Goal: Task Accomplishment & Management: Manage account settings

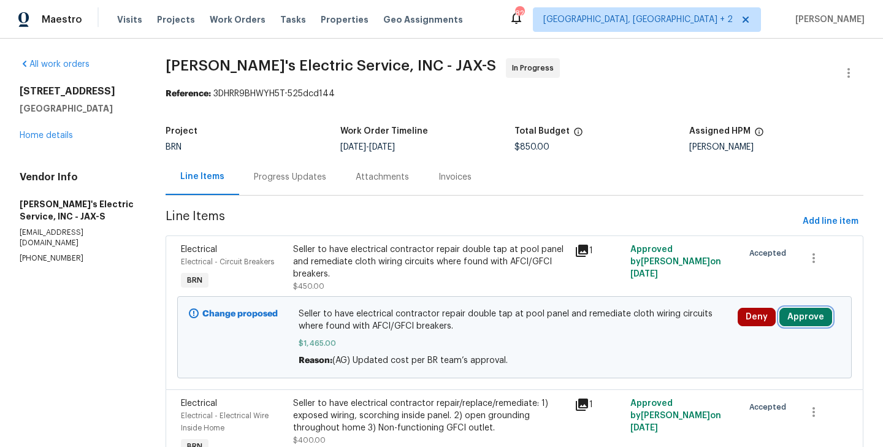
click at [785, 319] on button "Approve" at bounding box center [805, 317] width 53 height 18
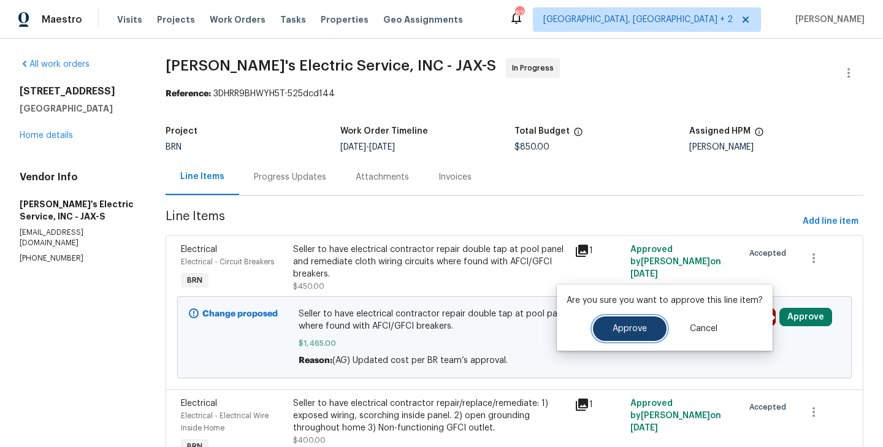
click at [645, 334] on button "Approve" at bounding box center [630, 328] width 74 height 25
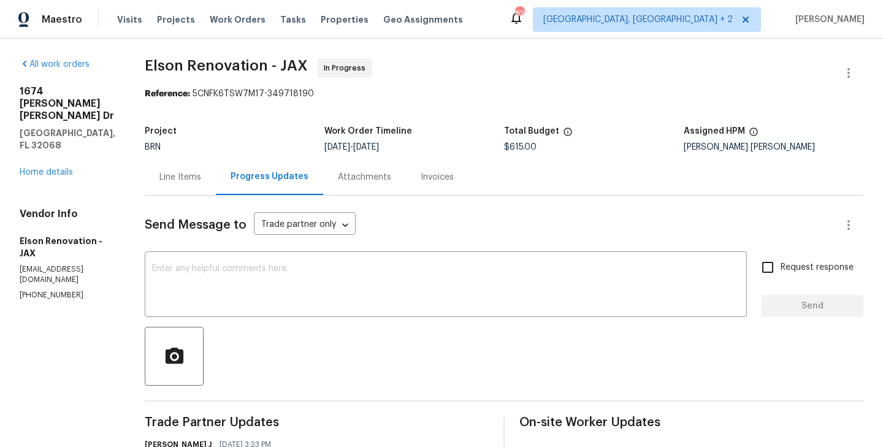
click at [198, 186] on div "Line Items" at bounding box center [180, 177] width 71 height 36
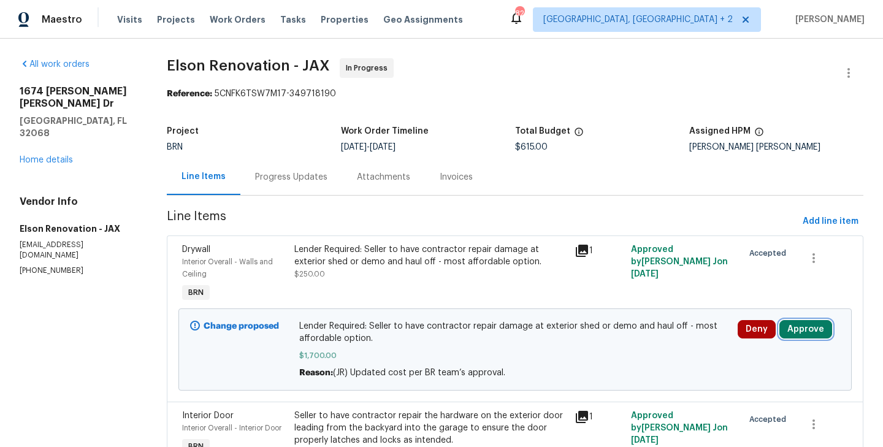
click at [804, 329] on button "Approve" at bounding box center [805, 329] width 53 height 18
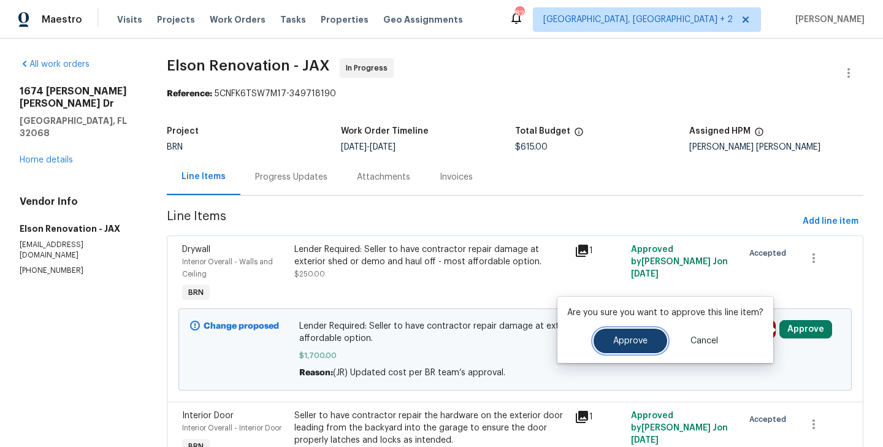
click at [594, 346] on button "Approve" at bounding box center [631, 341] width 74 height 25
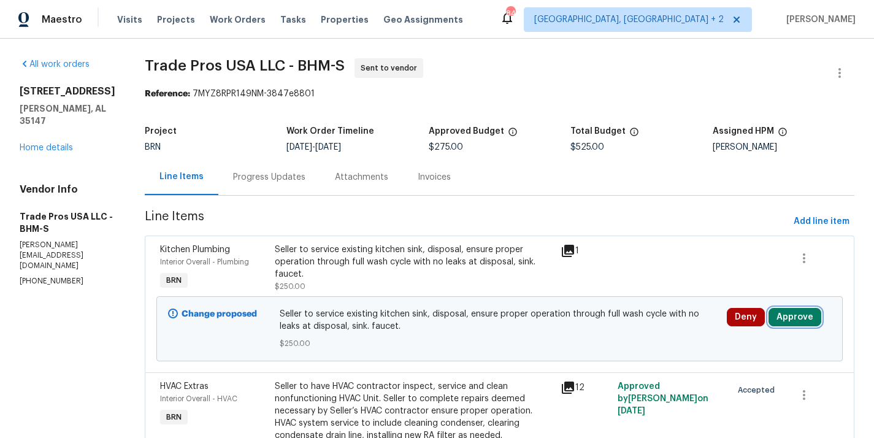
click at [798, 314] on button "Approve" at bounding box center [794, 317] width 53 height 18
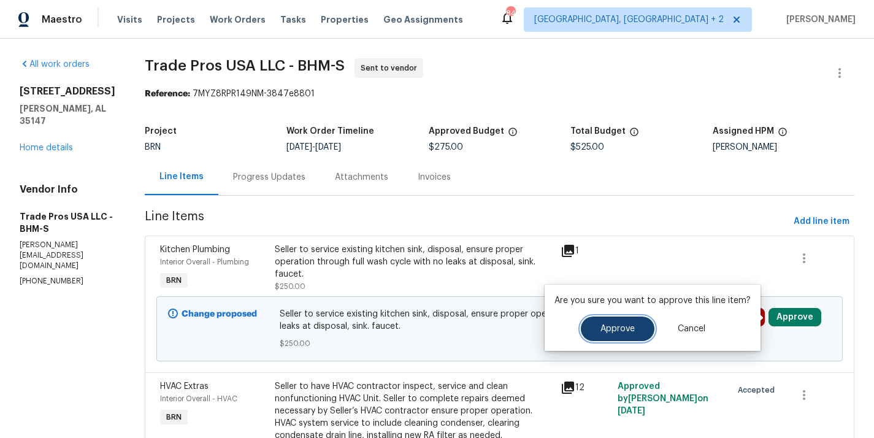
click at [629, 328] on span "Approve" at bounding box center [617, 328] width 34 height 9
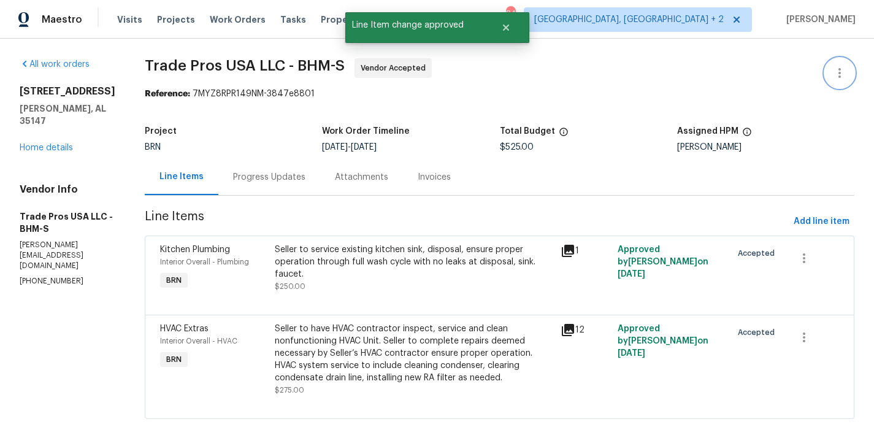
click at [839, 78] on icon "button" at bounding box center [839, 73] width 15 height 15
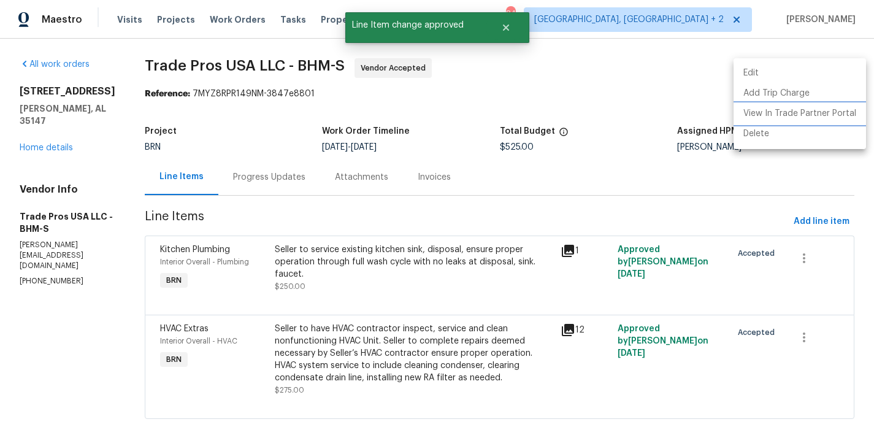
click at [817, 109] on li "View In Trade Partner Portal" at bounding box center [799, 114] width 132 height 20
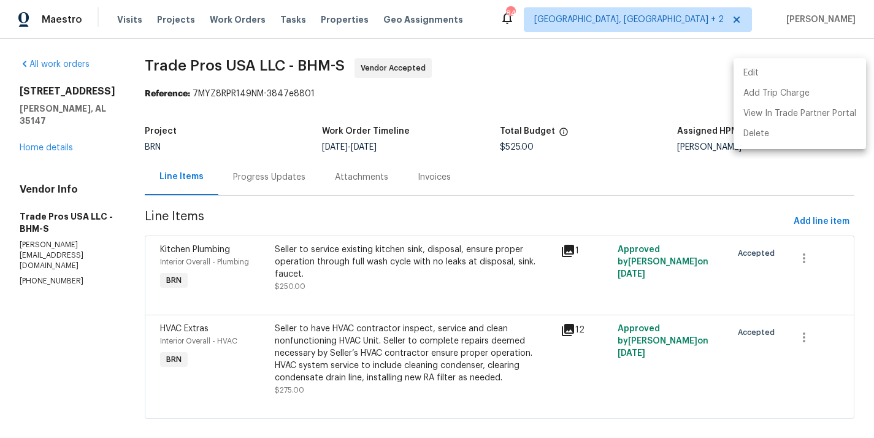
click at [353, 89] on div at bounding box center [437, 219] width 874 height 438
click at [38, 245] on p "trevor@tradeprosusa.com" at bounding box center [68, 255] width 96 height 31
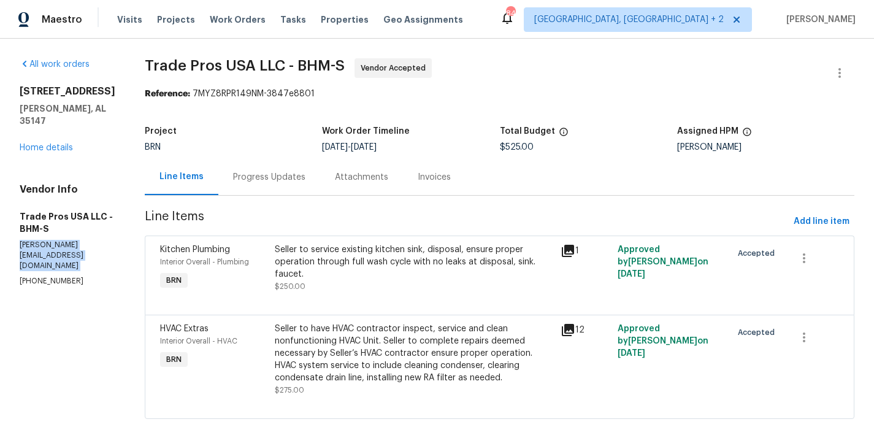
copy p "trevor@tradeprosusa.com"
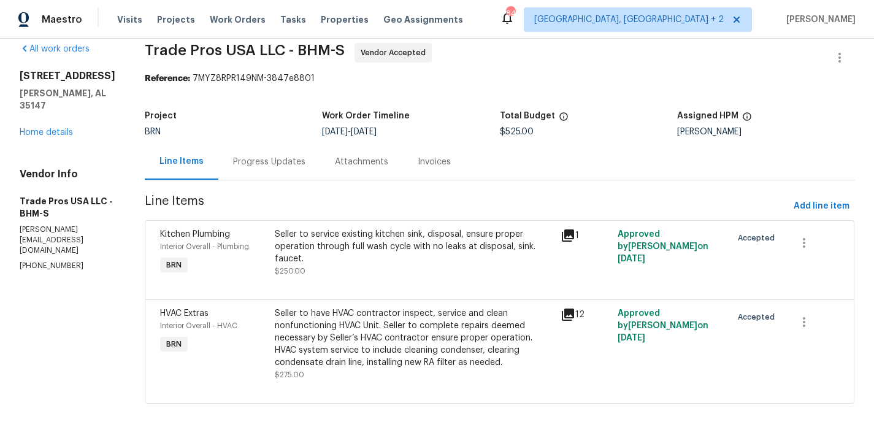
click at [246, 341] on div "HVAC Extras Interior Overall - HVAC BRN" at bounding box center [213, 344] width 115 height 81
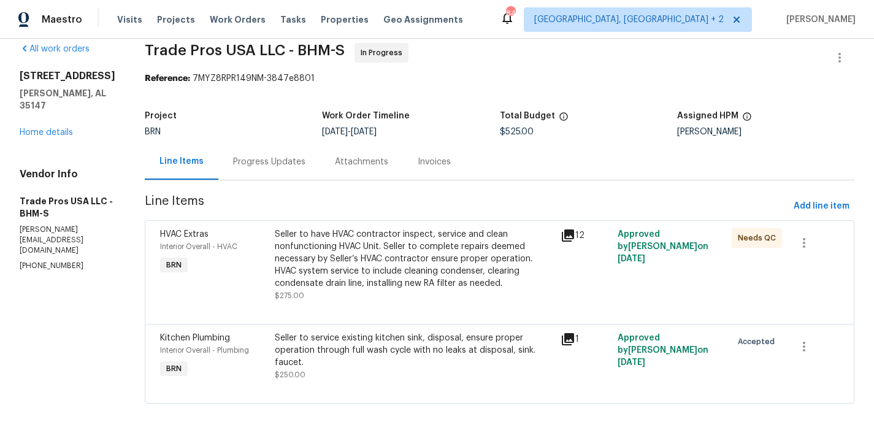
click at [260, 351] on div "Interior Overall - Plumbing" at bounding box center [213, 350] width 107 height 12
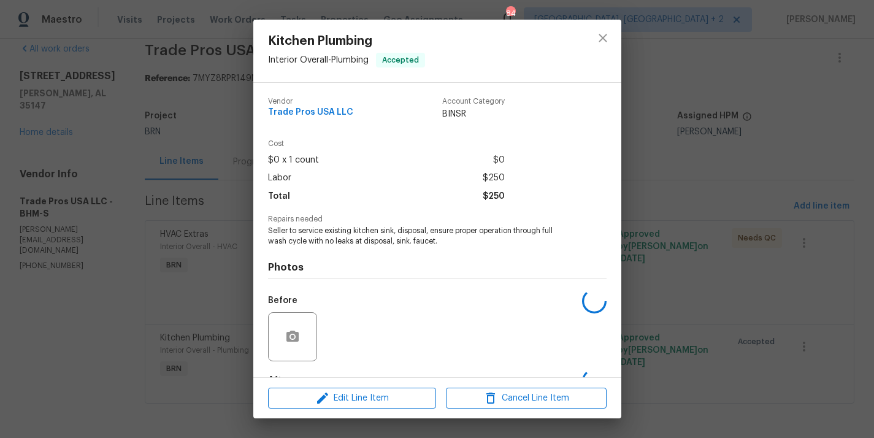
scroll to position [76, 0]
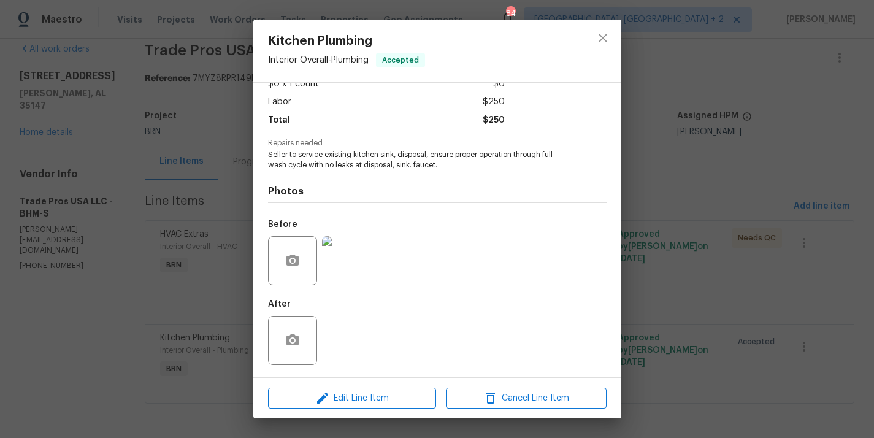
click at [170, 204] on div "Kitchen Plumbing Interior Overall - Plumbing Accepted Vendor Trade Pros USA LLC…" at bounding box center [437, 219] width 874 height 438
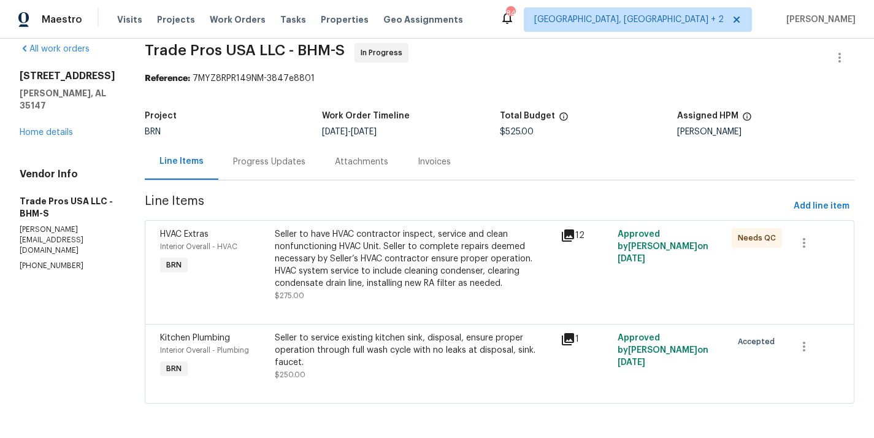
click at [86, 326] on section "All work orders 5882 Forest Lakes Cv Sterrett, AL 35147 Home details Vendor Inf…" at bounding box center [68, 230] width 96 height 375
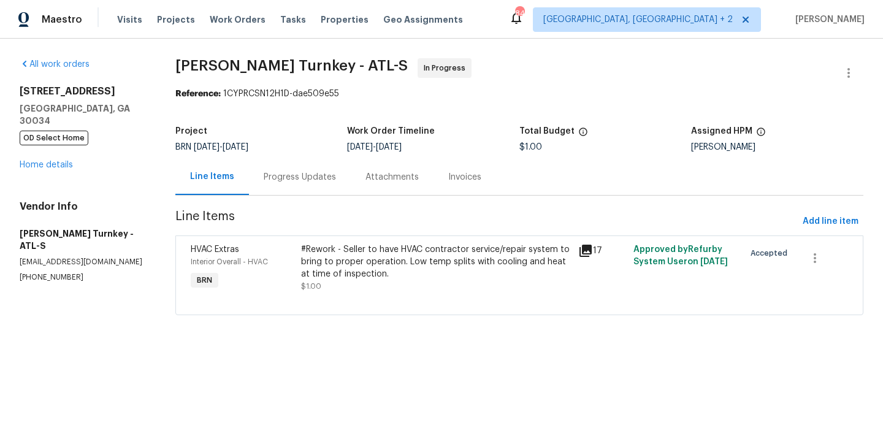
click at [77, 257] on p "dt-mgt@davisturnkey.com" at bounding box center [83, 262] width 126 height 10
copy p "dt-mgt@davisturnkey.com"
click at [129, 281] on section "All work orders 2685 Rainbow Ridge Rd Decatur, GA 30034 OD Select Home Home det…" at bounding box center [83, 194] width 126 height 272
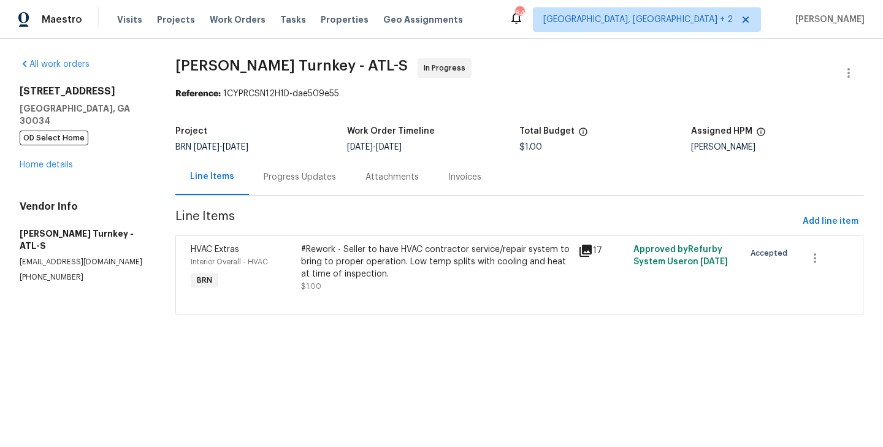
click at [85, 257] on p "dt-mgt@davisturnkey.com" at bounding box center [83, 262] width 126 height 10
copy p "dt-mgt@davisturnkey.com"
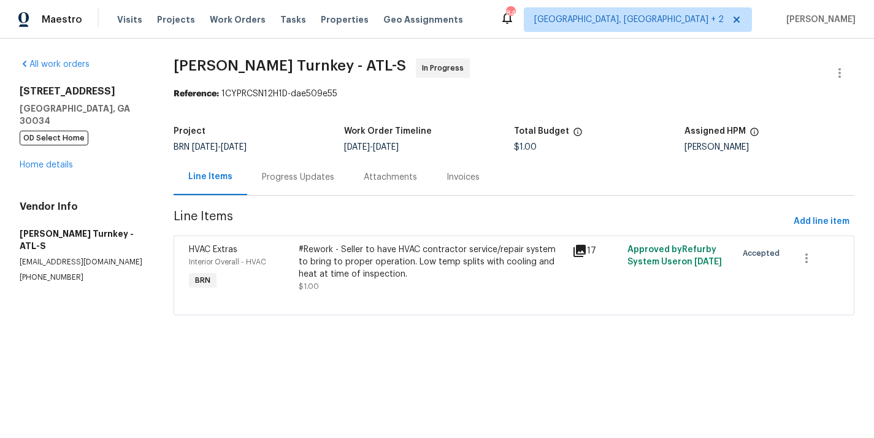
click at [72, 257] on p "[EMAIL_ADDRESS][DOMAIN_NAME]" at bounding box center [82, 262] width 124 height 10
copy p "[EMAIL_ADDRESS][DOMAIN_NAME]"
click at [305, 185] on div "Progress Updates" at bounding box center [298, 177] width 102 height 36
